Goal: Task Accomplishment & Management: Manage account settings

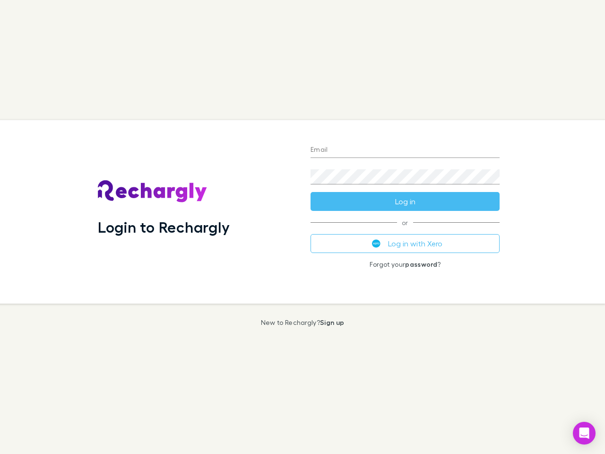
click at [302, 227] on div "Login to Rechargly" at bounding box center [196, 211] width 213 height 183
click at [405, 150] on input "Email" at bounding box center [404, 150] width 189 height 15
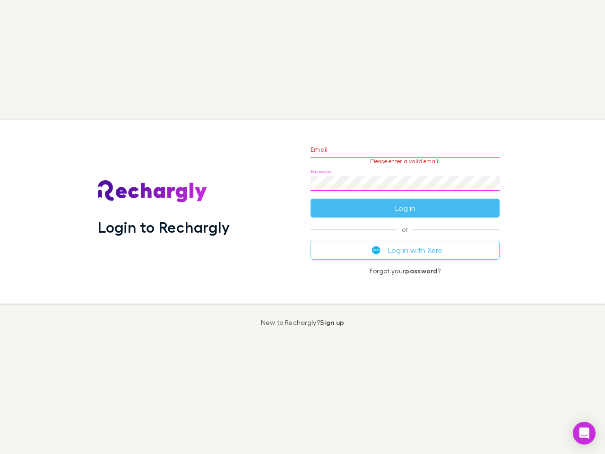
click at [405, 201] on form "Email Please enter a valid email. Password Log in" at bounding box center [404, 176] width 189 height 82
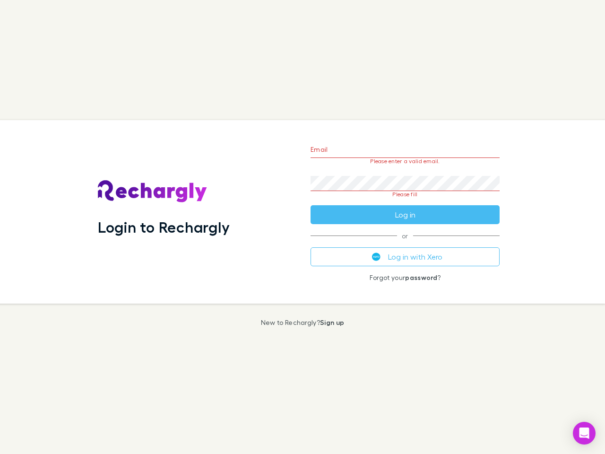
click at [405, 243] on div "Email Please enter a valid email. Password Please fill Log in or Log in with Xe…" at bounding box center [405, 211] width 204 height 183
click at [584, 433] on icon "Open Intercom Messenger" at bounding box center [584, 432] width 10 height 11
